Goal: Information Seeking & Learning: Learn about a topic

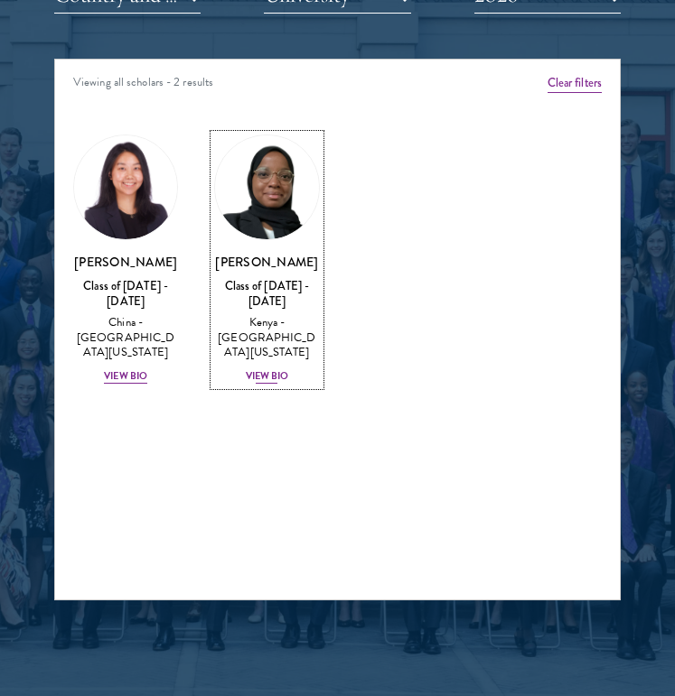
click at [268, 369] on div "View Bio" at bounding box center [267, 376] width 43 height 14
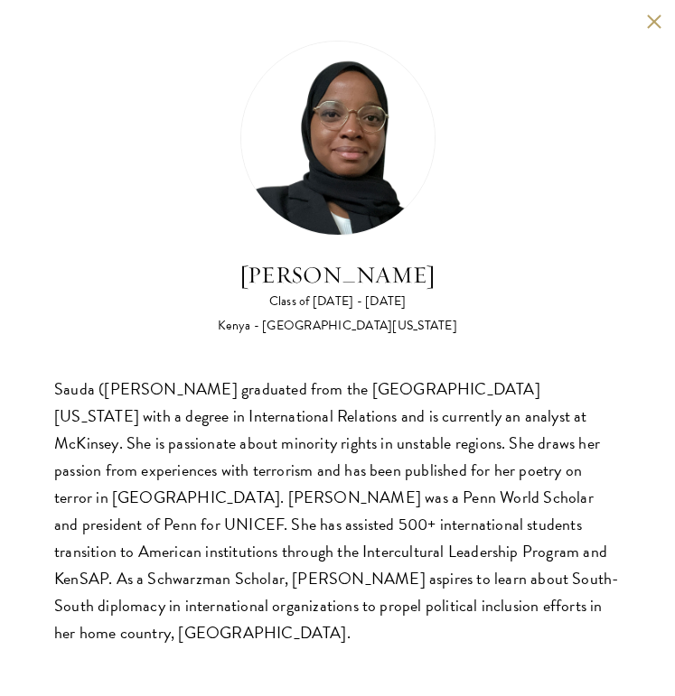
scroll to position [2299, 0]
drag, startPoint x: 103, startPoint y: 471, endPoint x: 287, endPoint y: 480, distance: 184.4
click at [284, 474] on div "Sauda ([PERSON_NAME] graduated from the [GEOGRAPHIC_DATA][US_STATE] with a degr…" at bounding box center [337, 511] width 566 height 271
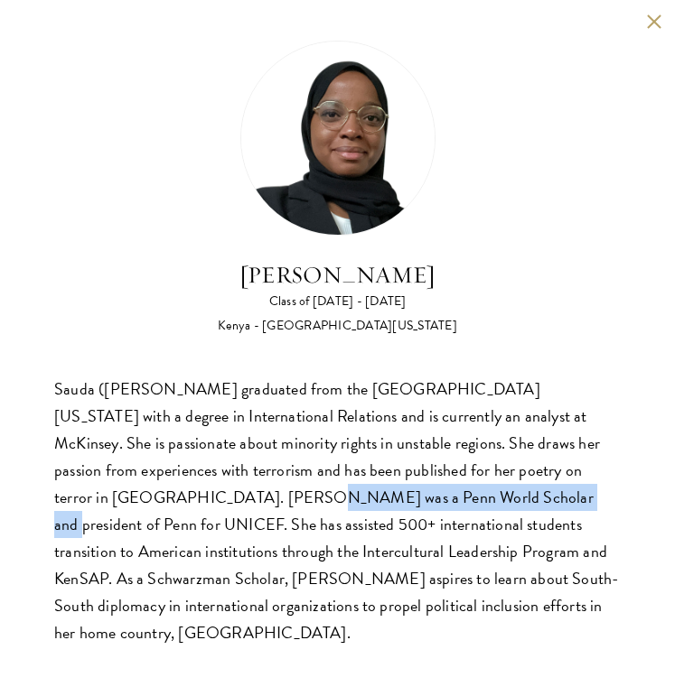
drag, startPoint x: 105, startPoint y: 496, endPoint x: 398, endPoint y: 508, distance: 293.8
click at [368, 499] on div "Sauda ([PERSON_NAME] graduated from the [GEOGRAPHIC_DATA][US_STATE] with a degr…" at bounding box center [337, 511] width 566 height 271
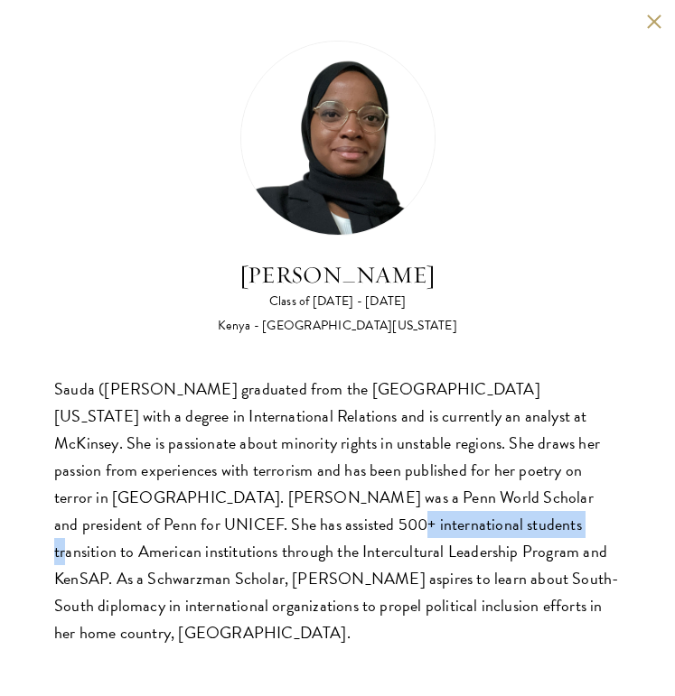
drag, startPoint x: 167, startPoint y: 519, endPoint x: 395, endPoint y: 531, distance: 227.9
click at [391, 529] on div "Sauda ([PERSON_NAME] graduated from the [GEOGRAPHIC_DATA][US_STATE] with a degr…" at bounding box center [337, 511] width 566 height 271
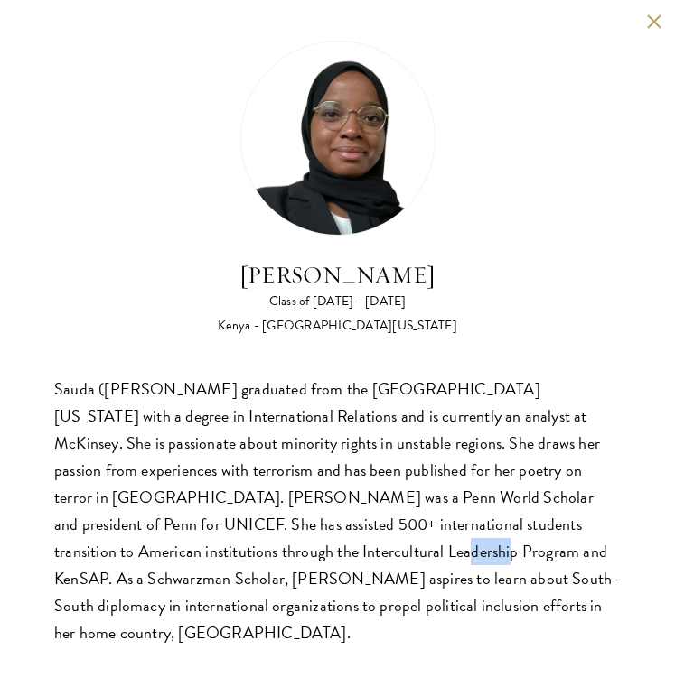
drag, startPoint x: 217, startPoint y: 548, endPoint x: 267, endPoint y: 551, distance: 50.7
click at [267, 551] on div "Sauda ([PERSON_NAME] graduated from the [GEOGRAPHIC_DATA][US_STATE] with a degr…" at bounding box center [337, 511] width 566 height 271
drag, startPoint x: 197, startPoint y: 583, endPoint x: 331, endPoint y: 583, distance: 133.7
click at [322, 583] on div "Sauda ([PERSON_NAME] graduated from the [GEOGRAPHIC_DATA][US_STATE] with a degr…" at bounding box center [337, 511] width 566 height 271
click at [640, 25] on div "[PERSON_NAME] Class of [DATE] - [DATE] [GEOGRAPHIC_DATA] - [GEOGRAPHIC_DATA][US…" at bounding box center [337, 343] width 675 height 687
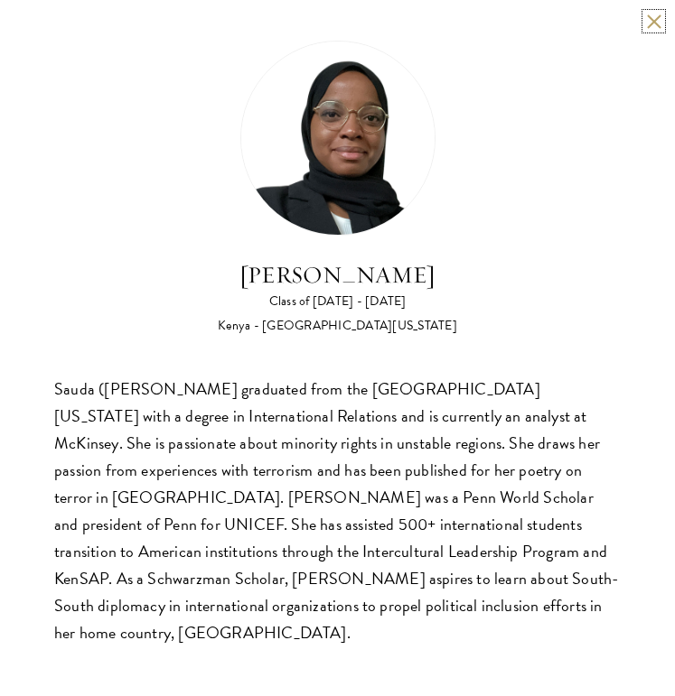
click at [658, 21] on button at bounding box center [653, 21] width 15 height 15
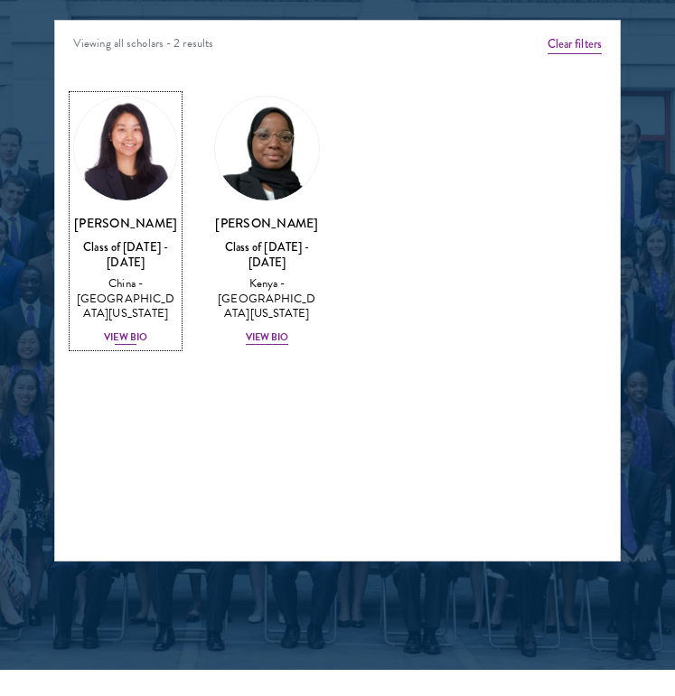
click at [130, 331] on div "View Bio" at bounding box center [125, 338] width 43 height 14
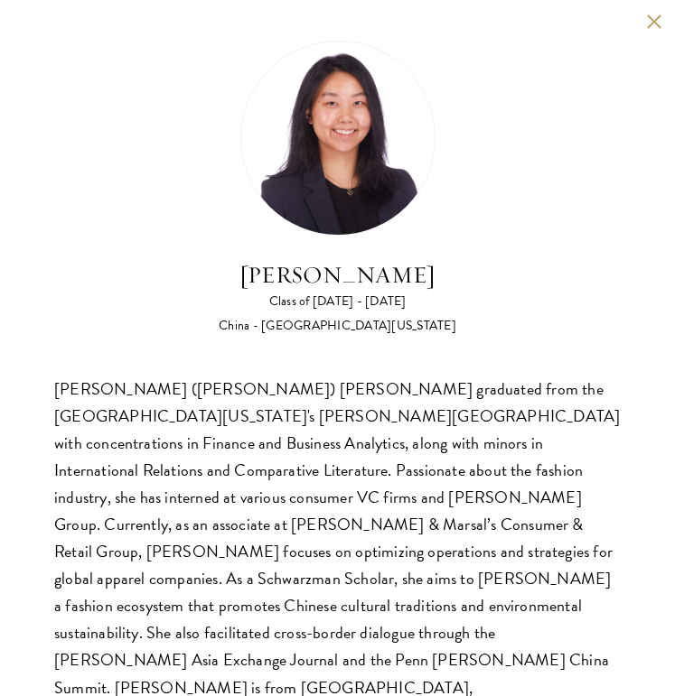
scroll to position [2506, 0]
click at [642, 23] on div "[PERSON_NAME] Class of [DATE] - [DATE] [GEOGRAPHIC_DATA] - [GEOGRAPHIC_DATA][US…" at bounding box center [337, 385] width 675 height 770
click at [652, 20] on button at bounding box center [653, 21] width 15 height 15
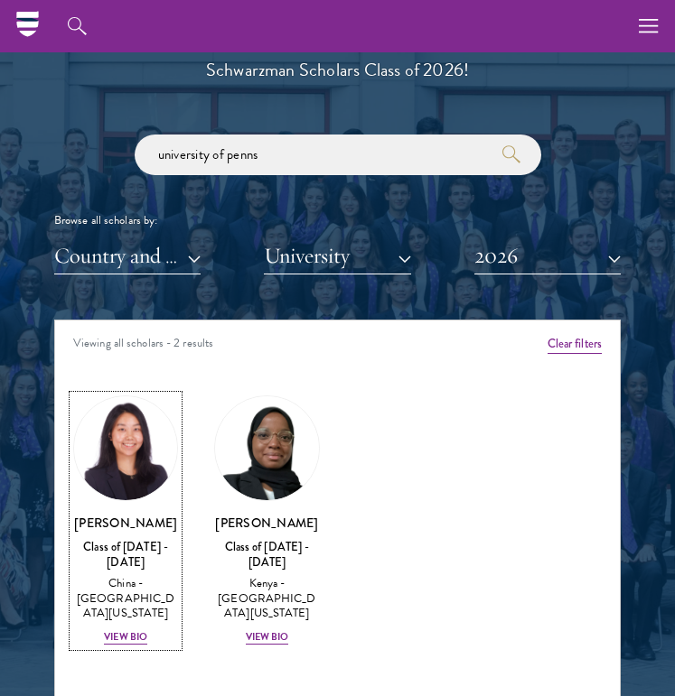
scroll to position [1993, 0]
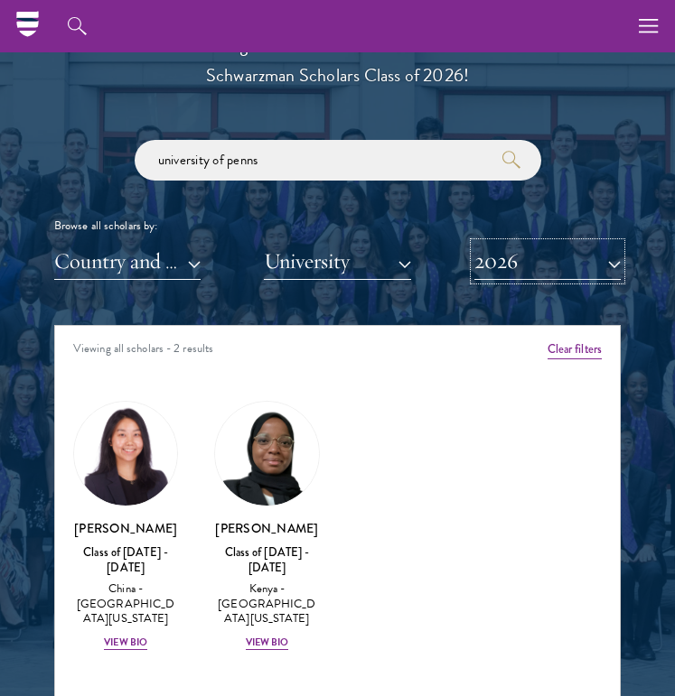
click at [507, 275] on button "2026" at bounding box center [547, 261] width 146 height 37
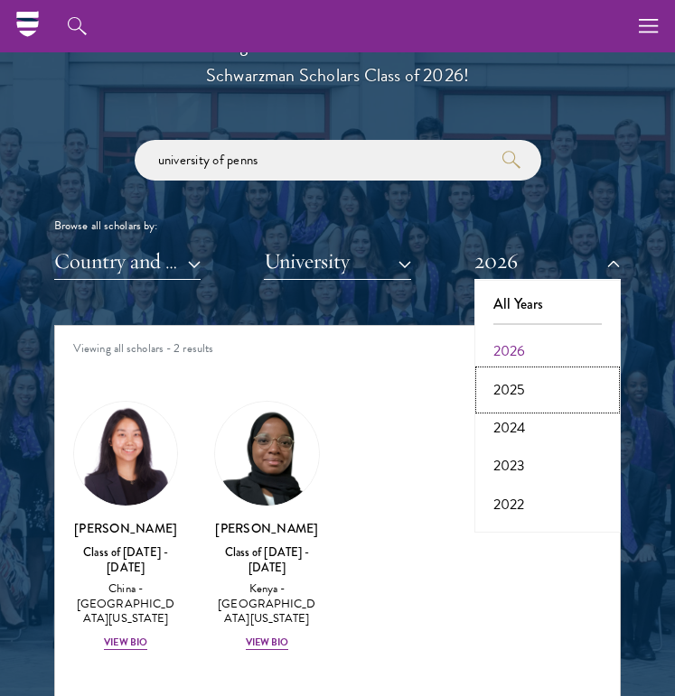
click at [536, 401] on button "2025" at bounding box center [547, 390] width 135 height 38
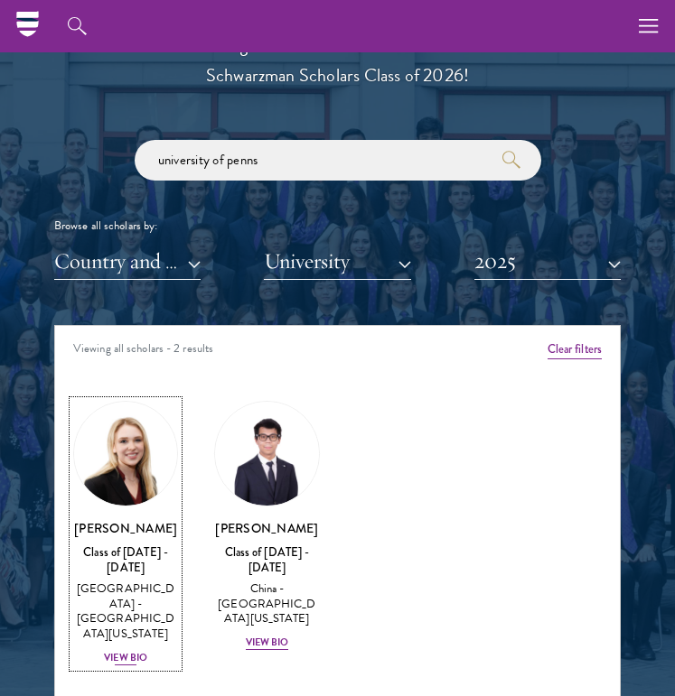
click at [125, 651] on div "View Bio" at bounding box center [125, 658] width 43 height 14
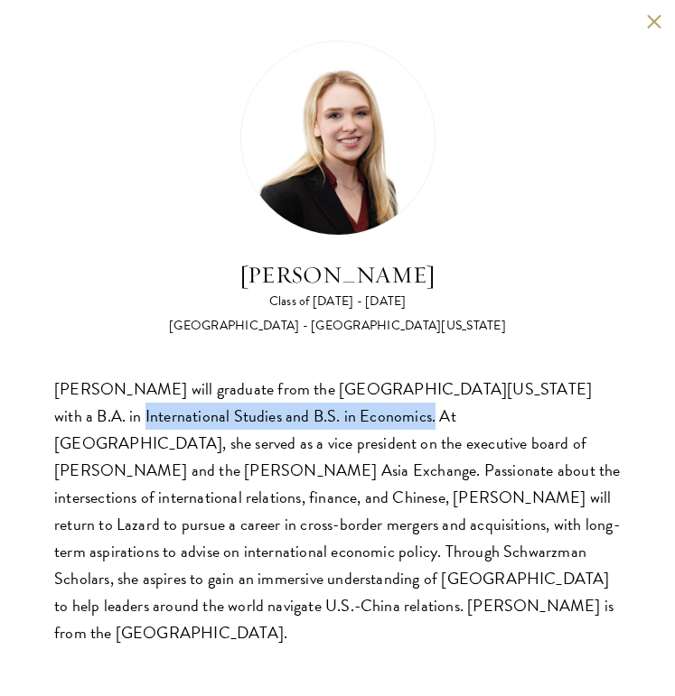
drag, startPoint x: 62, startPoint y: 417, endPoint x: 343, endPoint y: 418, distance: 280.9
click at [343, 418] on div "[PERSON_NAME] will graduate from the [GEOGRAPHIC_DATA][US_STATE] with a B.A. in…" at bounding box center [337, 511] width 566 height 271
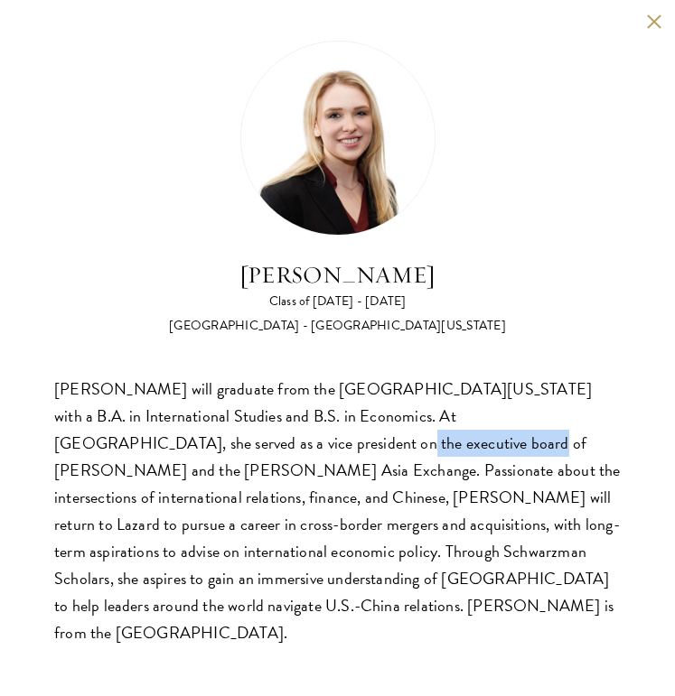
drag, startPoint x: 141, startPoint y: 443, endPoint x: 272, endPoint y: 443, distance: 131.0
click at [272, 446] on div "[PERSON_NAME] will graduate from the [GEOGRAPHIC_DATA][US_STATE] with a B.A. in…" at bounding box center [337, 511] width 566 height 271
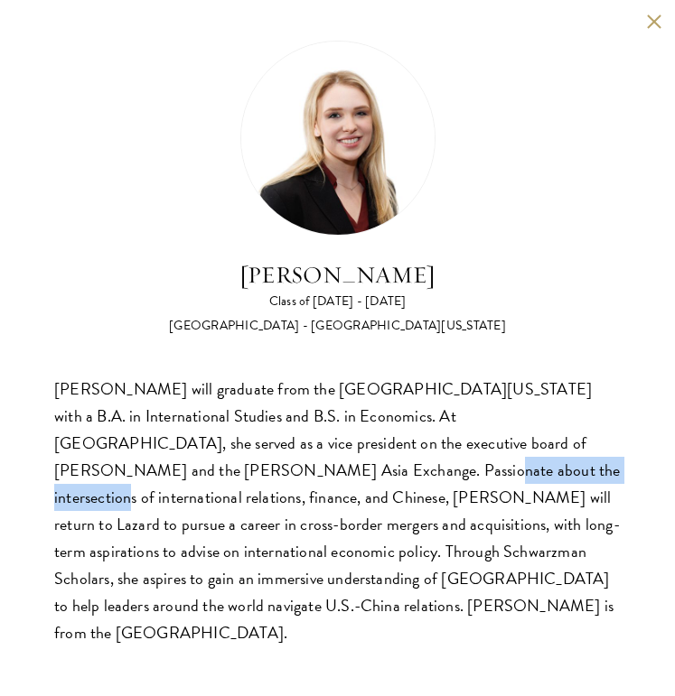
drag, startPoint x: 144, startPoint y: 478, endPoint x: 310, endPoint y: 480, distance: 166.2
click at [310, 479] on div "[PERSON_NAME] will graduate from the [GEOGRAPHIC_DATA][US_STATE] with a B.A. in…" at bounding box center [337, 511] width 566 height 271
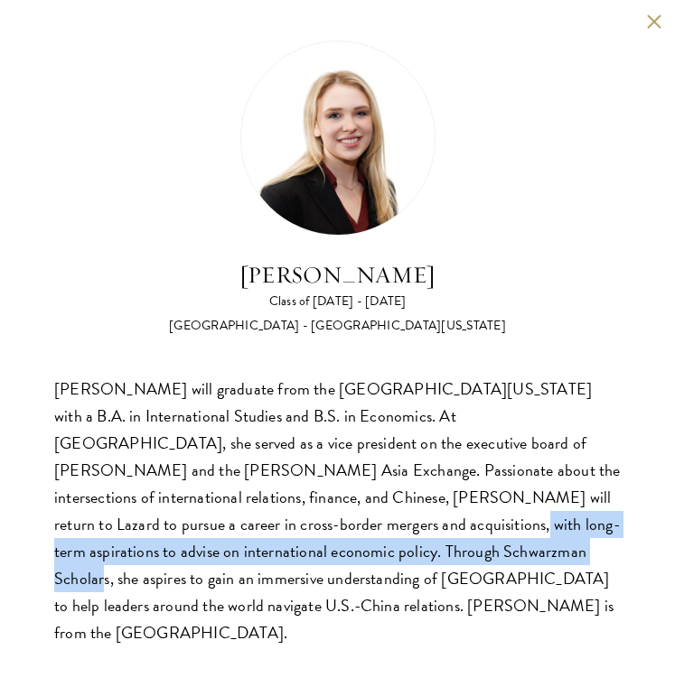
drag, startPoint x: 219, startPoint y: 527, endPoint x: 328, endPoint y: 561, distance: 113.4
click at [328, 561] on div "[PERSON_NAME] will graduate from the [GEOGRAPHIC_DATA][US_STATE] with a B.A. in…" at bounding box center [337, 511] width 566 height 271
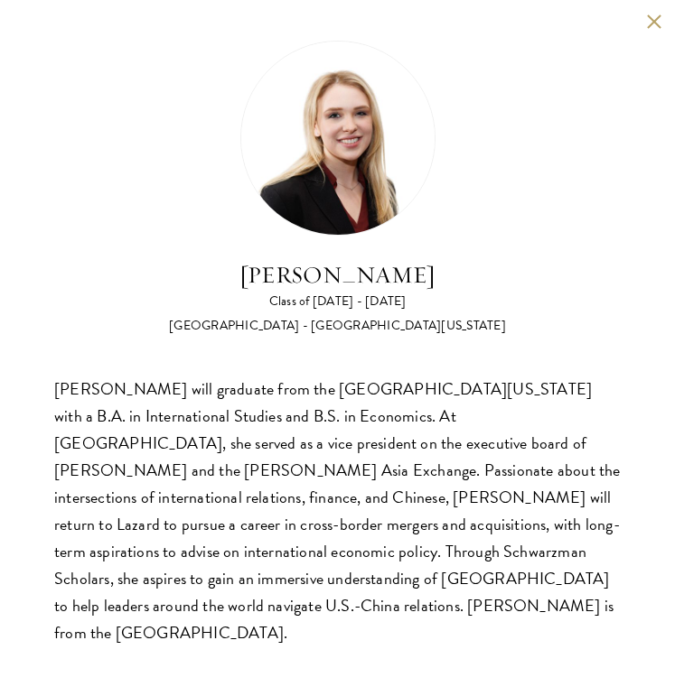
click at [357, 552] on div "[PERSON_NAME] will graduate from the [GEOGRAPHIC_DATA][US_STATE] with a B.A. in…" at bounding box center [337, 511] width 566 height 271
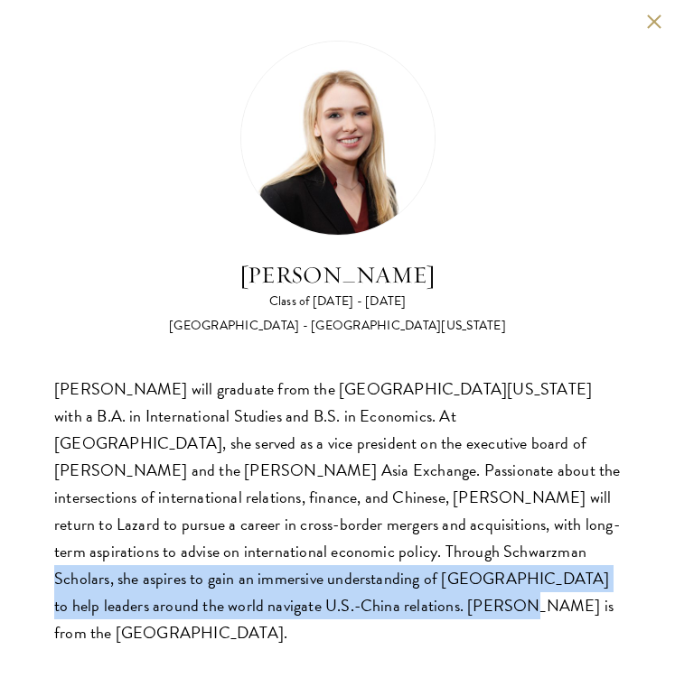
drag, startPoint x: 285, startPoint y: 557, endPoint x: 285, endPoint y: 600, distance: 42.5
click at [285, 600] on div "[PERSON_NAME] will graduate from the [GEOGRAPHIC_DATA][US_STATE] with a B.A. in…" at bounding box center [337, 511] width 566 height 271
click at [654, 23] on button at bounding box center [653, 21] width 15 height 15
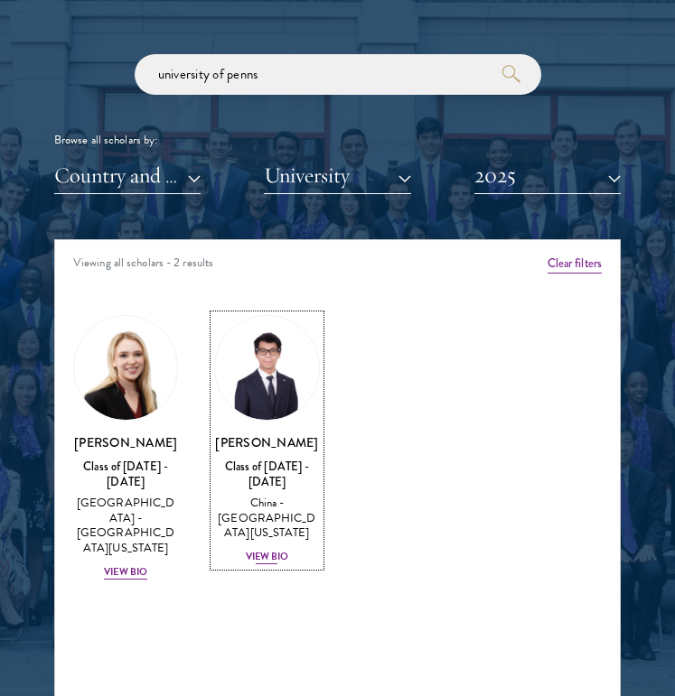
click at [266, 550] on div "View Bio" at bounding box center [267, 557] width 43 height 14
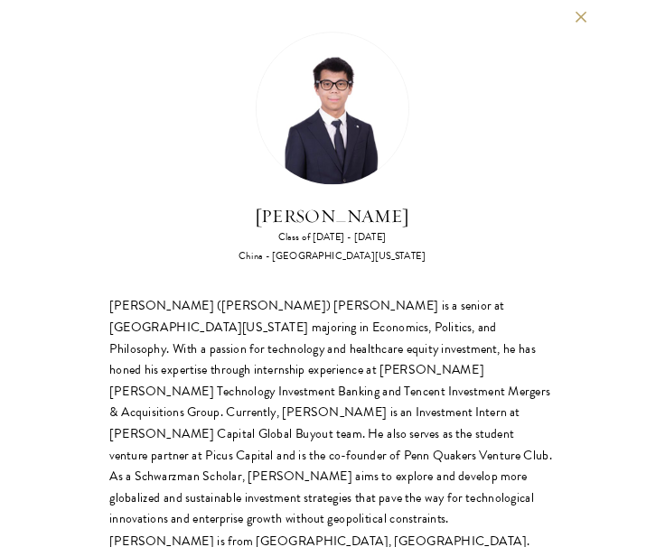
scroll to position [2130, 0]
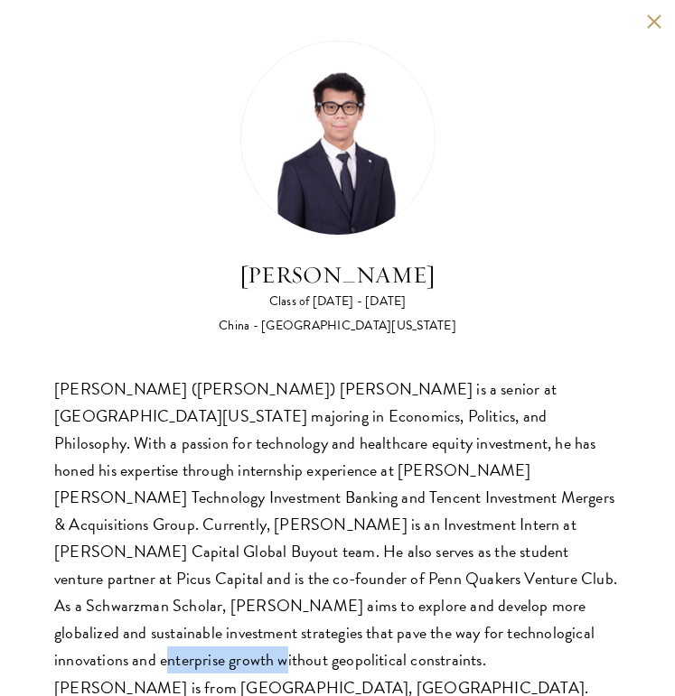
drag, startPoint x: 189, startPoint y: 690, endPoint x: 190, endPoint y: 622, distance: 67.7
click at [191, 621] on div "[PERSON_NAME] Class of [DATE] - [DATE] [GEOGRAPHIC_DATA] - [GEOGRAPHIC_DATA][US…" at bounding box center [337, 348] width 675 height 696
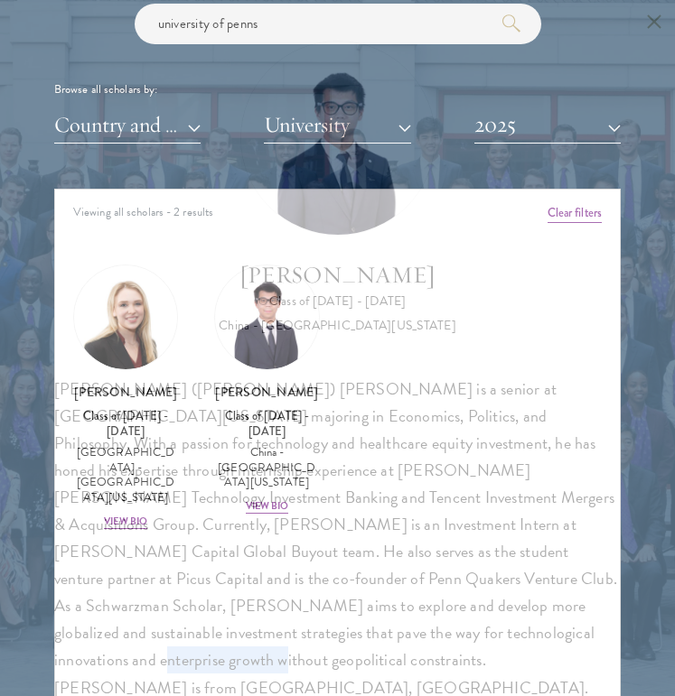
click at [190, 622] on div "[PERSON_NAME] ([PERSON_NAME]) [PERSON_NAME] is a senior at [GEOGRAPHIC_DATA][US…" at bounding box center [337, 539] width 566 height 326
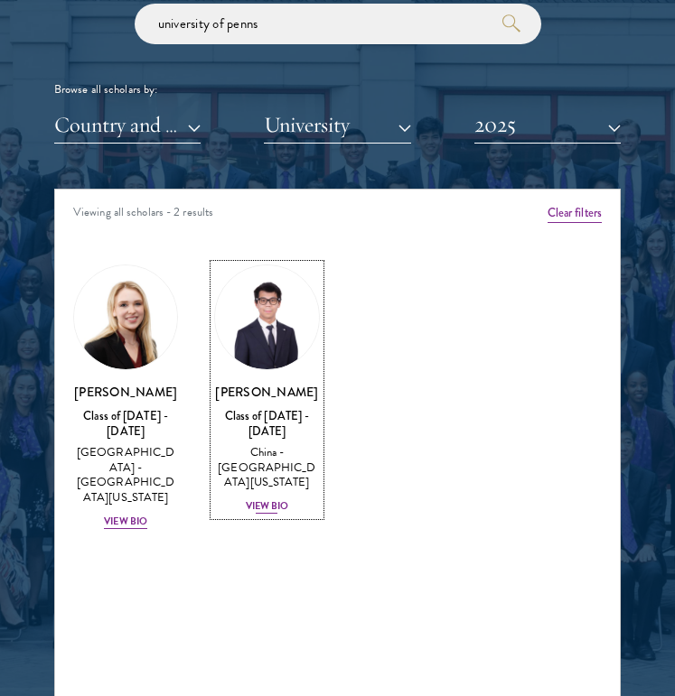
click at [257, 499] on div "View Bio" at bounding box center [267, 506] width 43 height 14
